Goal: Navigation & Orientation: Find specific page/section

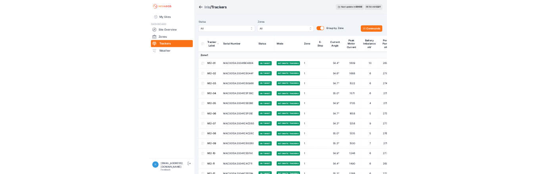
scroll to position [40, 0]
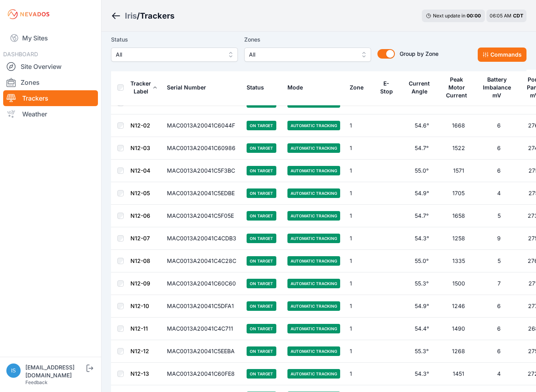
click at [59, 196] on nav "My Sites DASHBOARD Site Overview Zones Trackers Weather" at bounding box center [50, 190] width 101 height 322
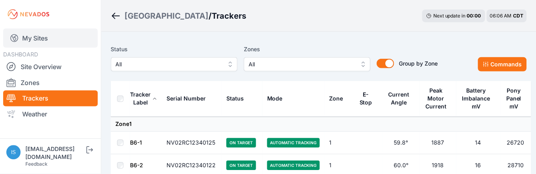
scroll to position [33, 0]
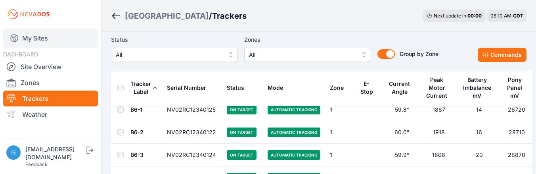
click at [87, 34] on link "My Sites" at bounding box center [50, 38] width 95 height 19
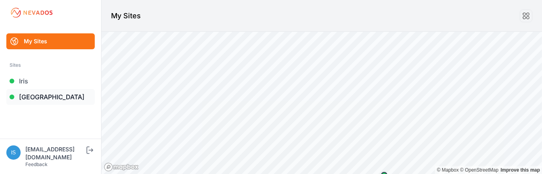
click at [35, 96] on link "[GEOGRAPHIC_DATA]" at bounding box center [50, 97] width 88 height 16
